Goal: Ask a question

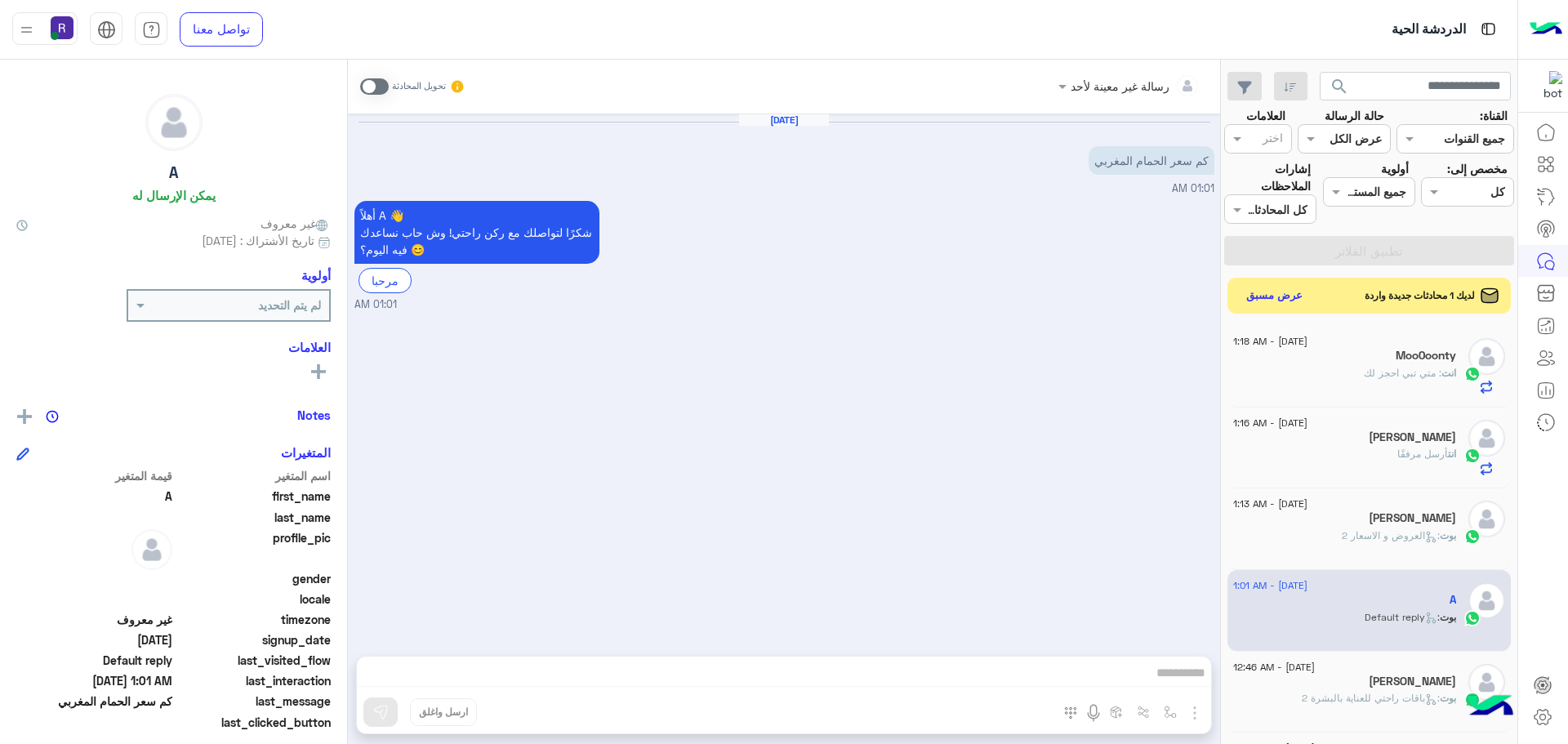
scroll to position [616, 0]
click at [1194, 716] on img "button" at bounding box center [1194, 713] width 20 height 20
click at [1175, 683] on span "الصور" at bounding box center [1163, 678] width 30 height 19
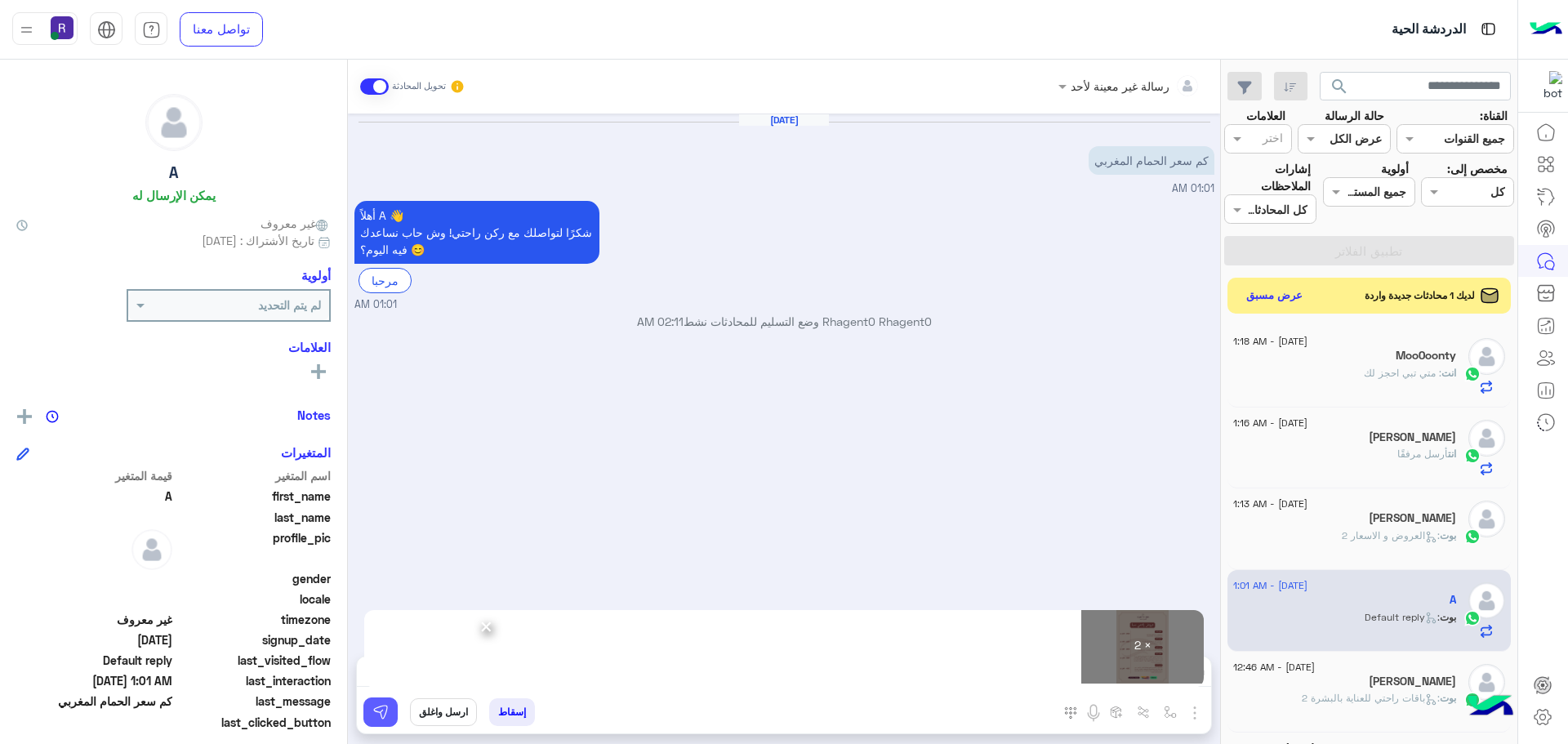
click at [392, 711] on button at bounding box center [380, 712] width 34 height 29
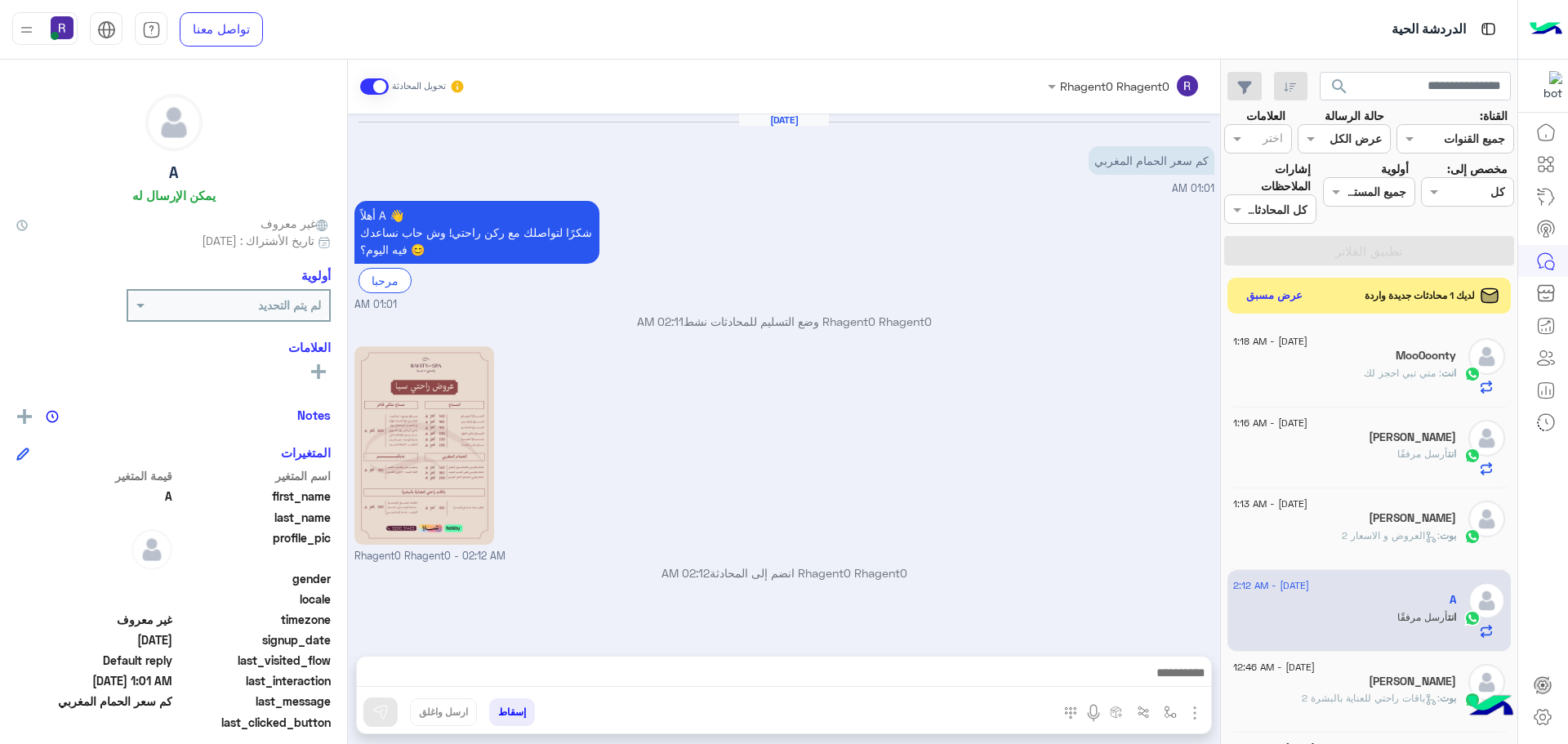
scroll to position [176, 0]
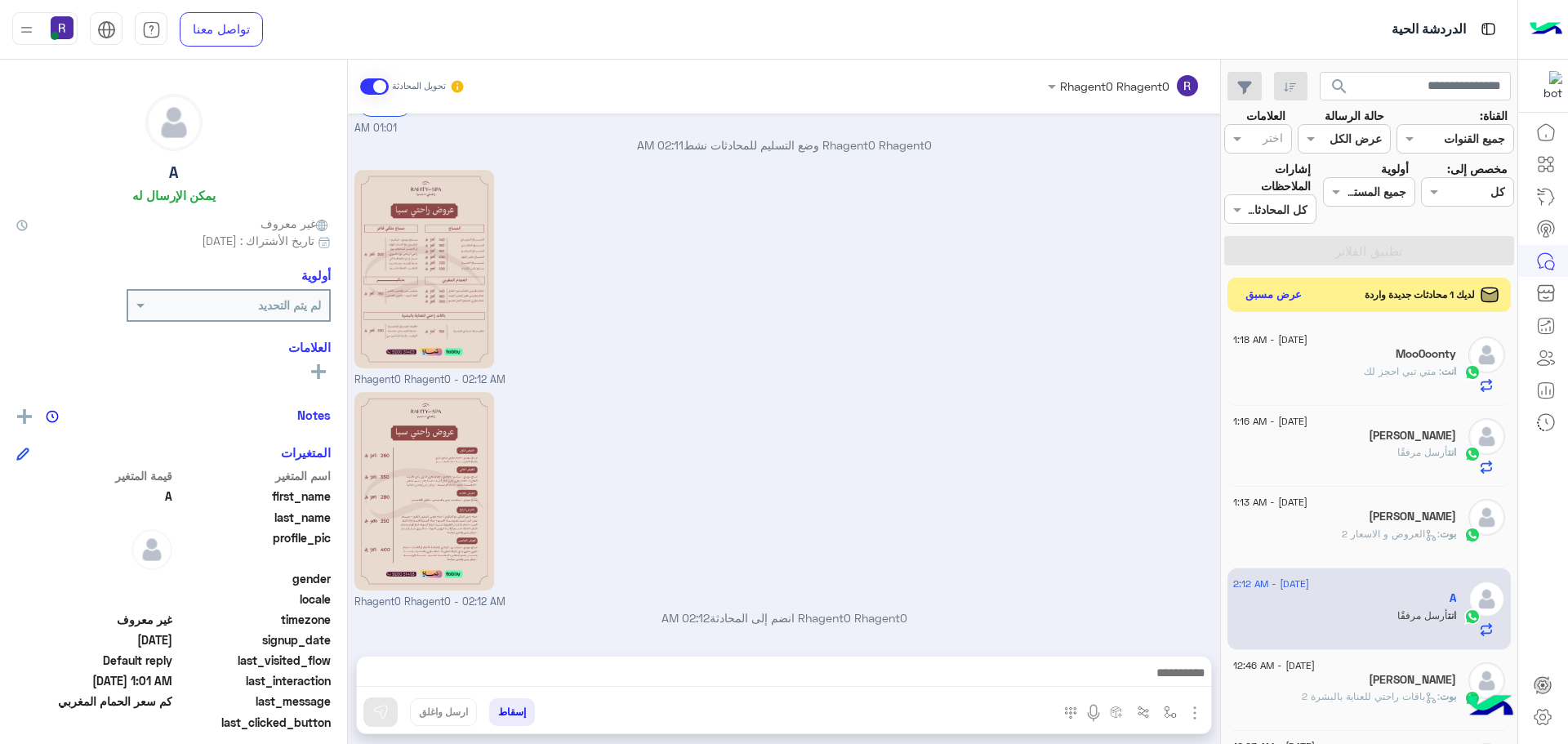
click at [1292, 295] on button "عرض مسبق" at bounding box center [1273, 295] width 69 height 22
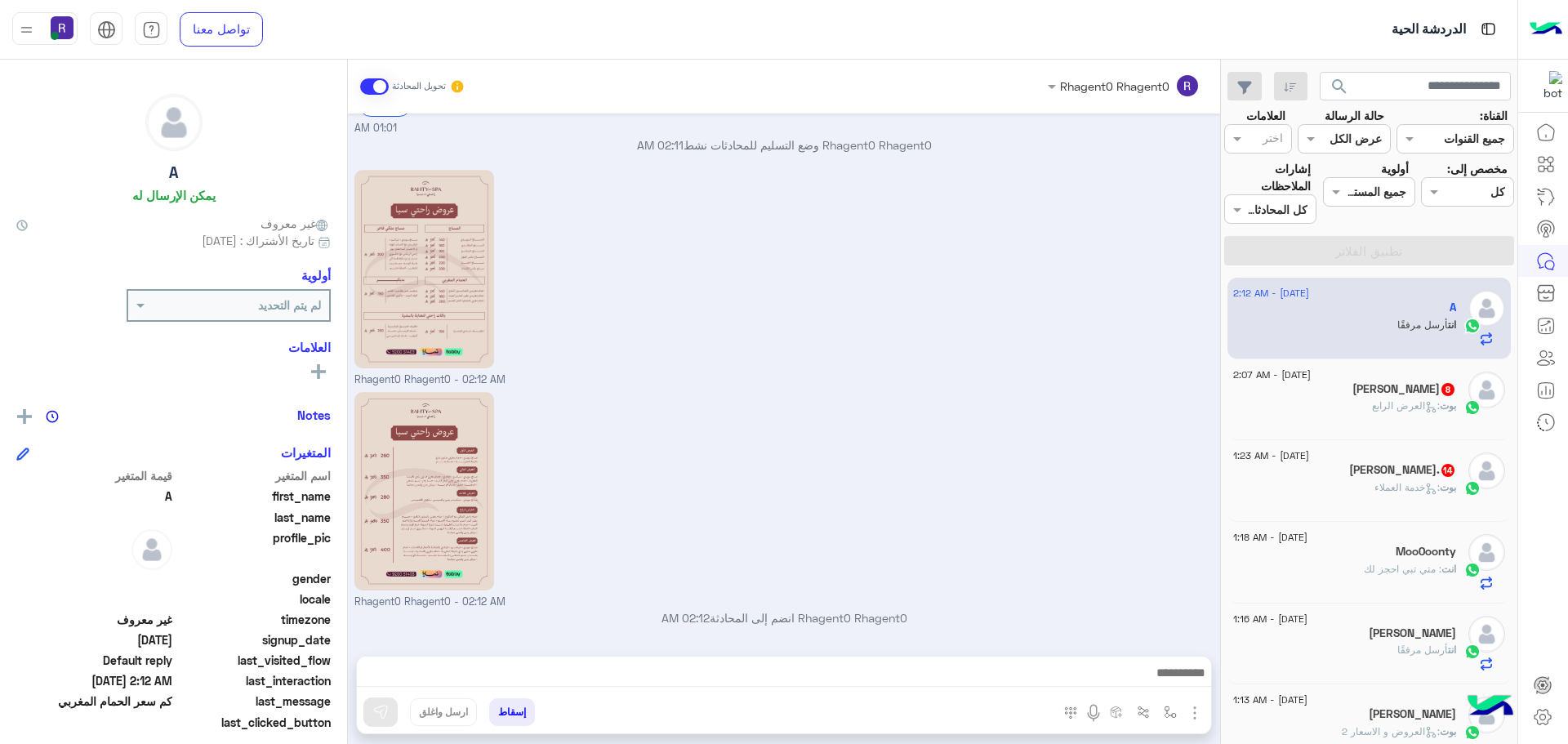
click at [1422, 398] on div "[PERSON_NAME] 8" at bounding box center [1344, 391] width 223 height 17
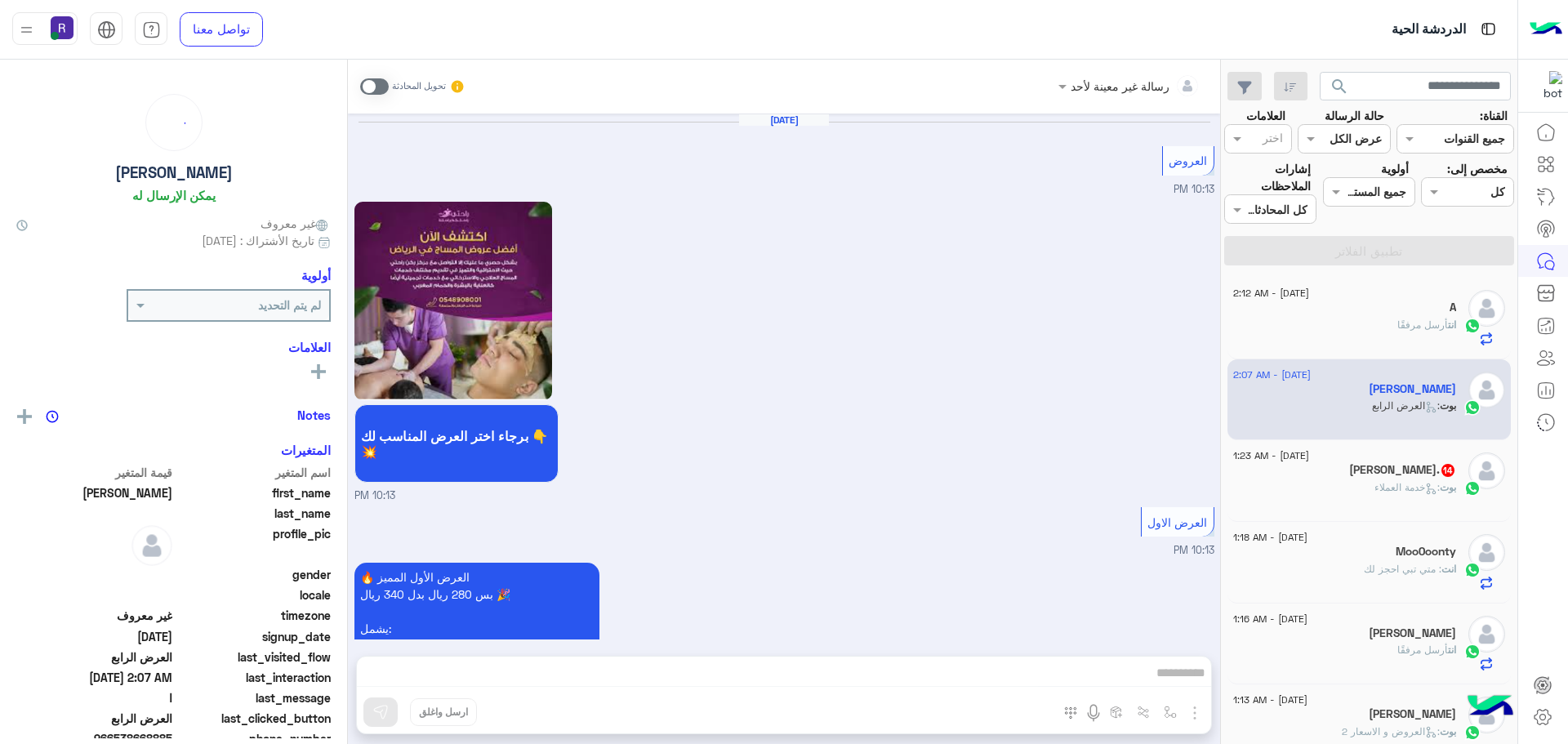
scroll to position [3209, 0]
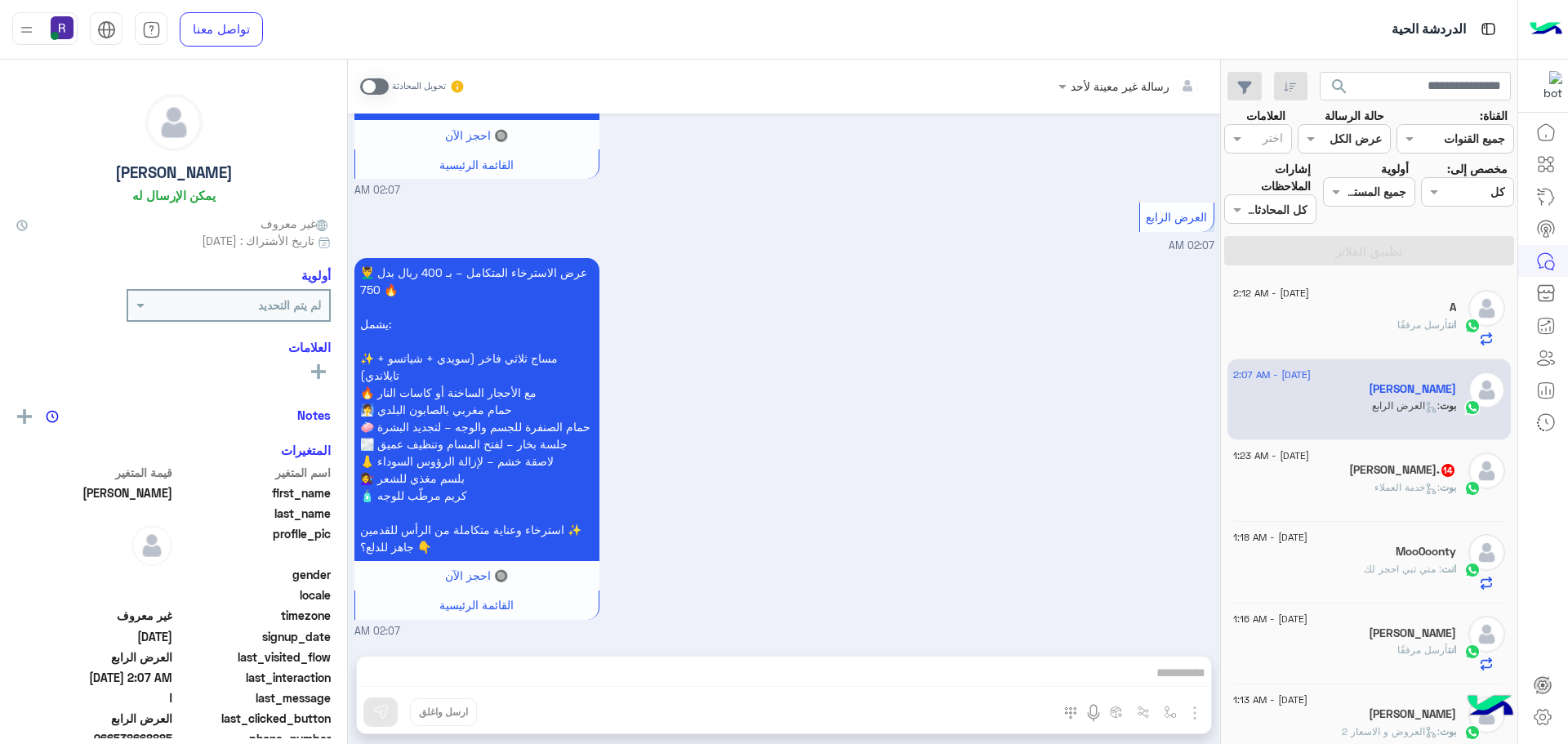
click at [1374, 487] on span ": خدمة العملاء" at bounding box center [1406, 487] width 65 height 12
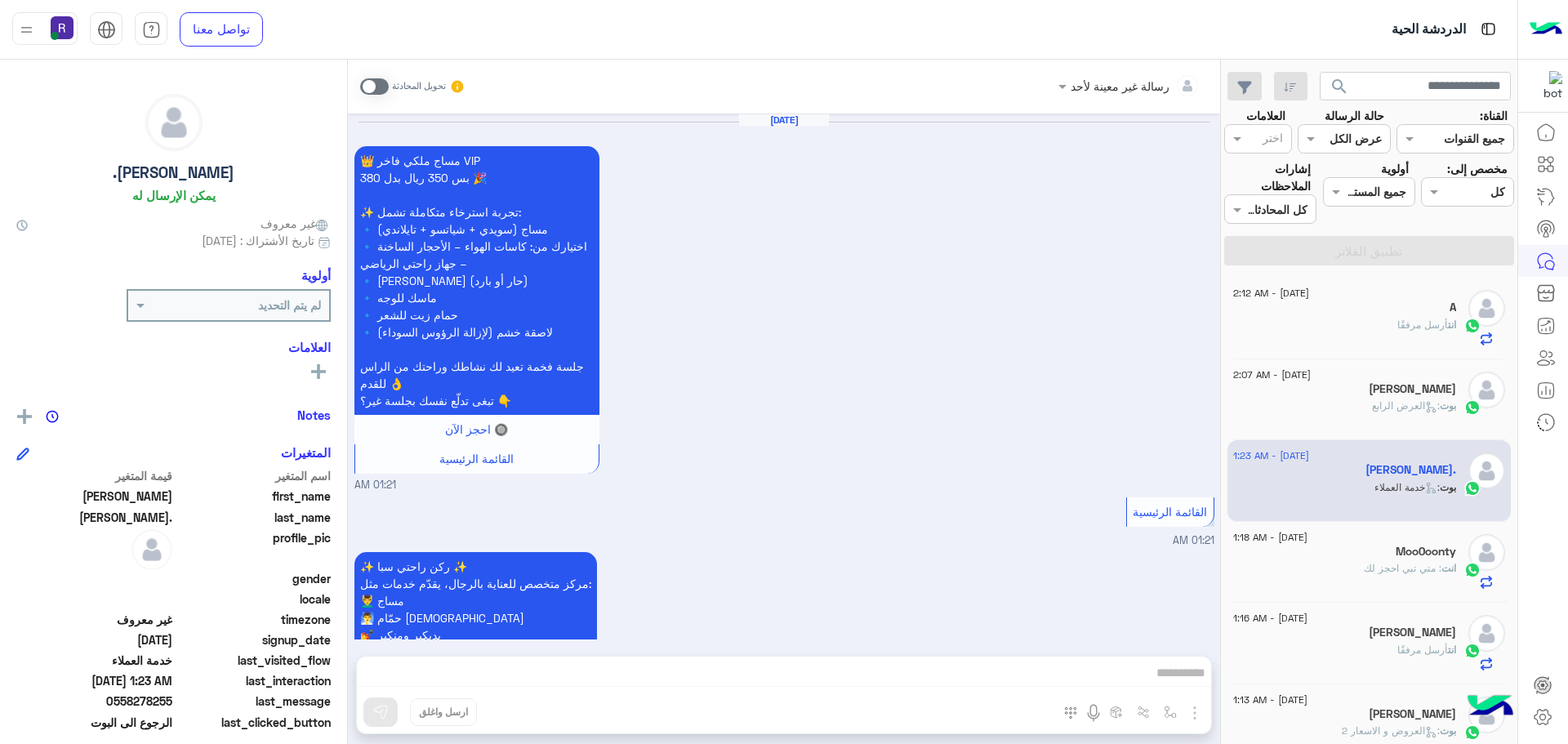
scroll to position [1522, 0]
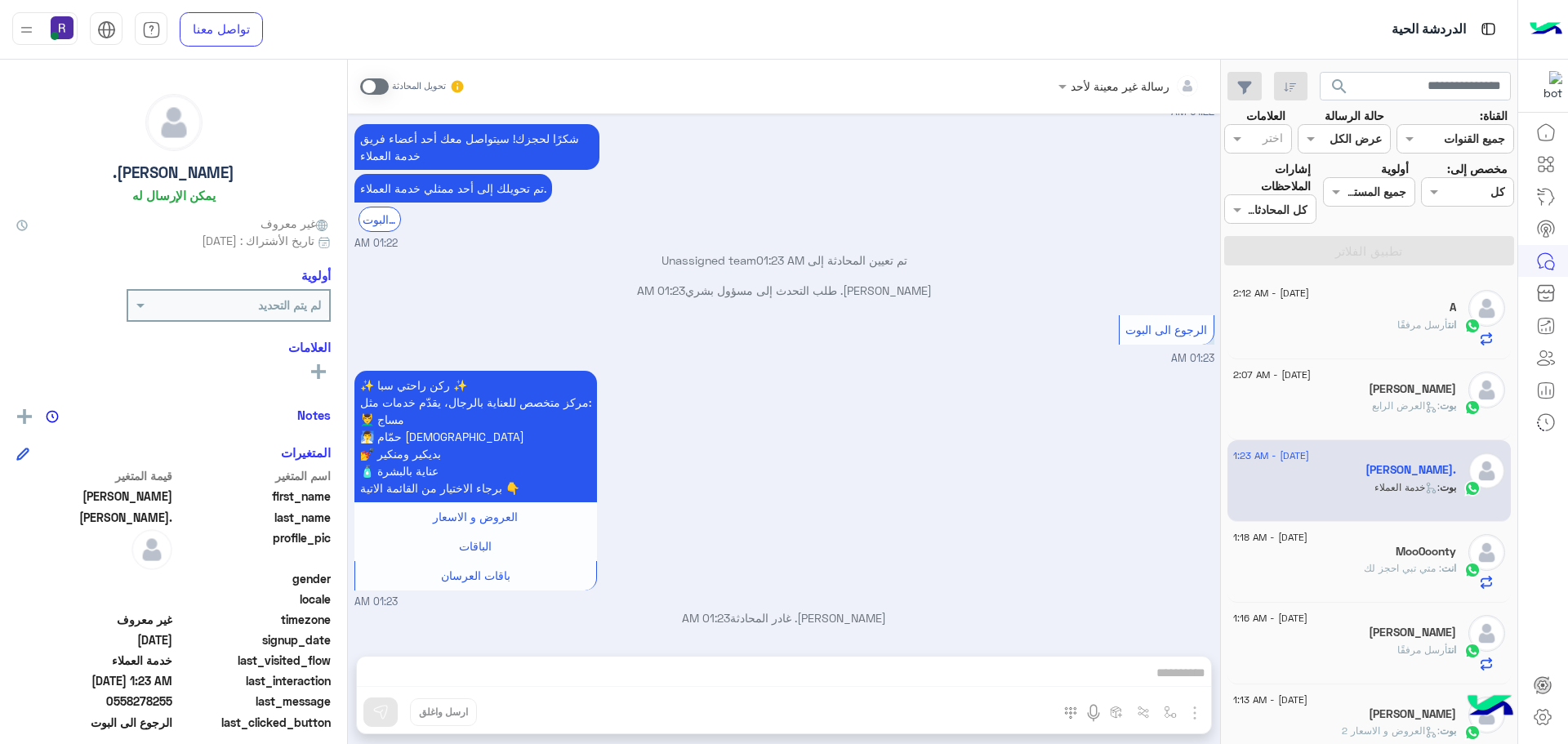
click at [365, 84] on span at bounding box center [375, 86] width 28 height 16
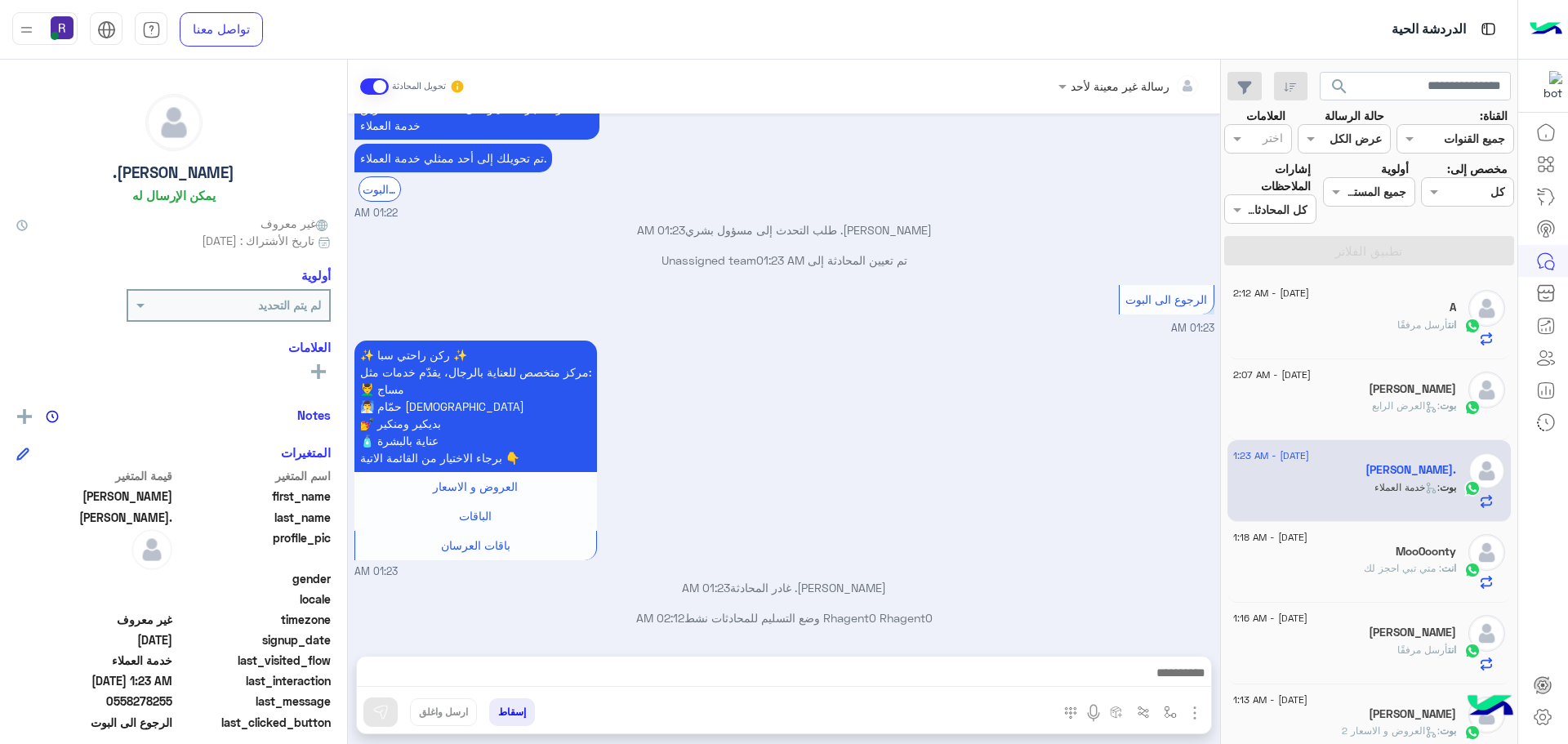
click at [1196, 716] on img "button" at bounding box center [1194, 713] width 20 height 20
click at [1157, 682] on span "الصور" at bounding box center [1163, 678] width 30 height 19
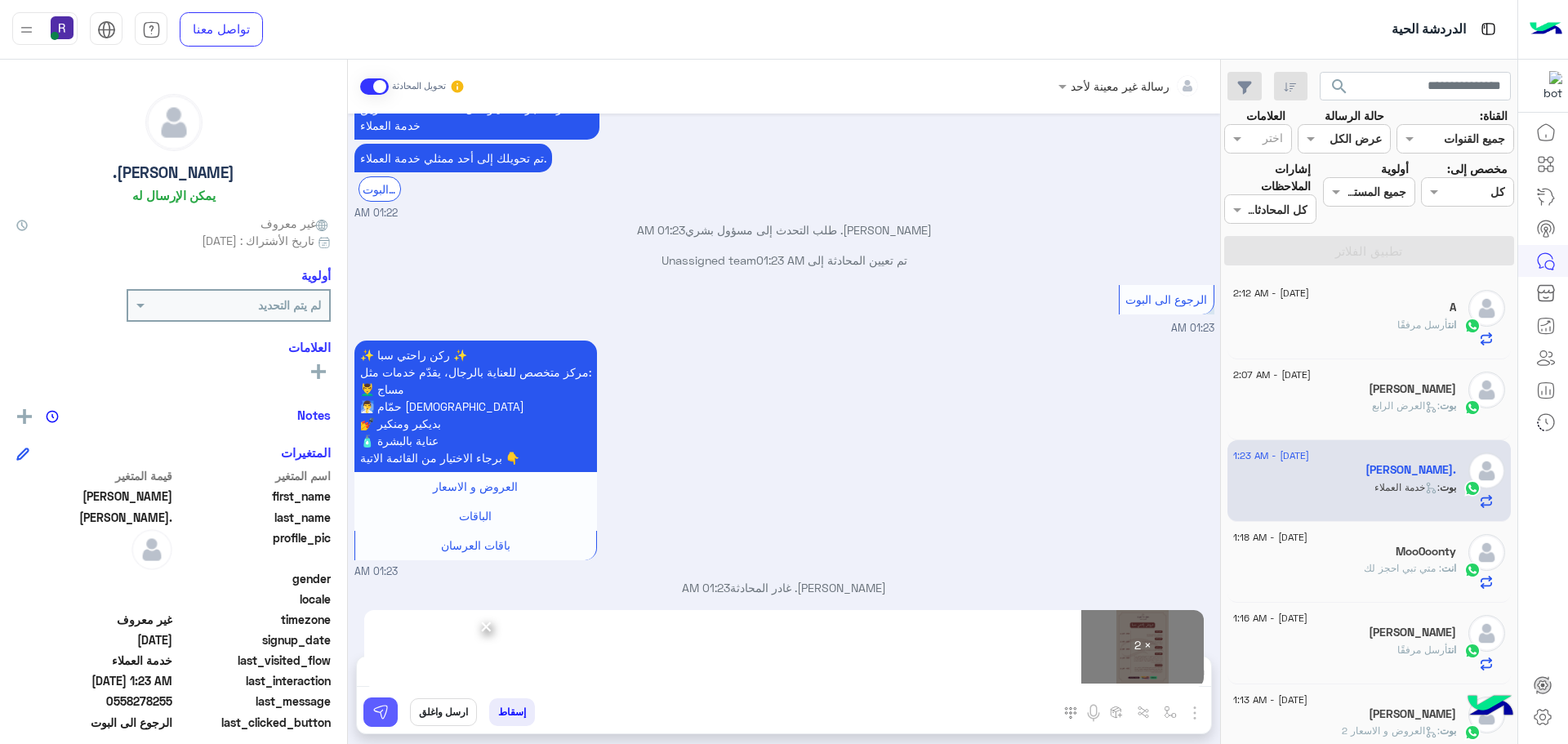
click at [377, 709] on img at bounding box center [380, 712] width 16 height 16
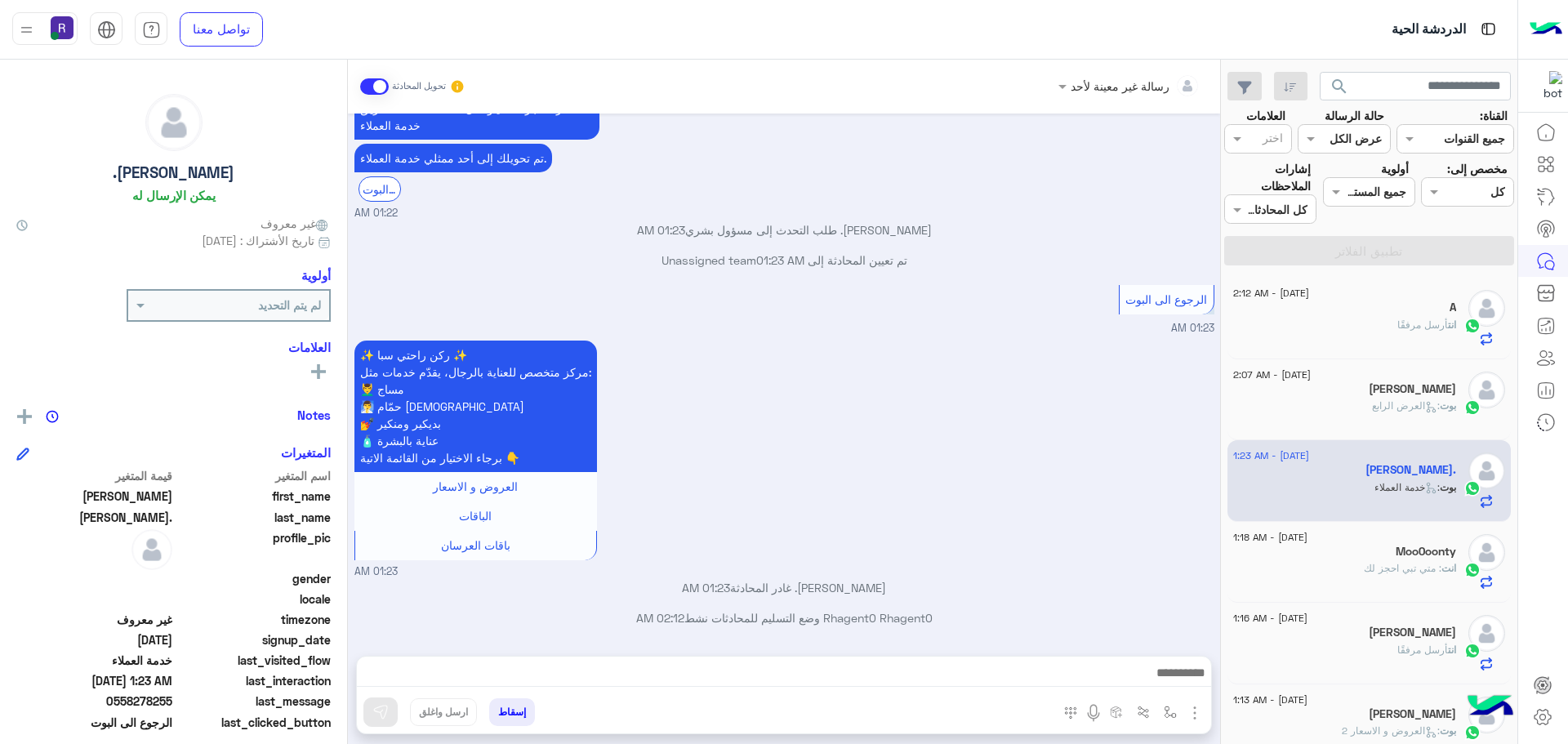
scroll to position [2056, 0]
